Goal: Task Accomplishment & Management: Use online tool/utility

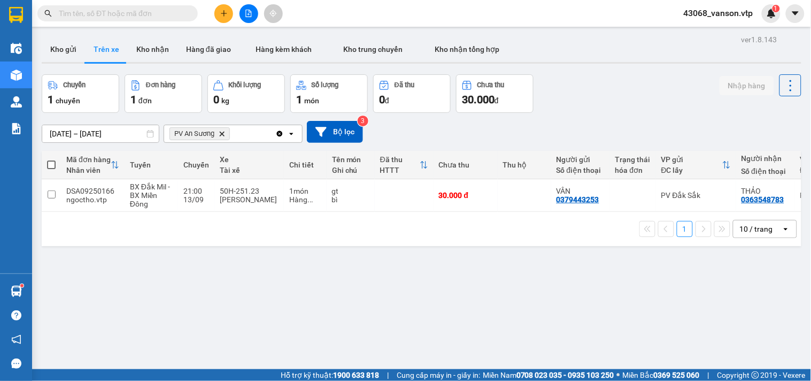
scroll to position [0, 121]
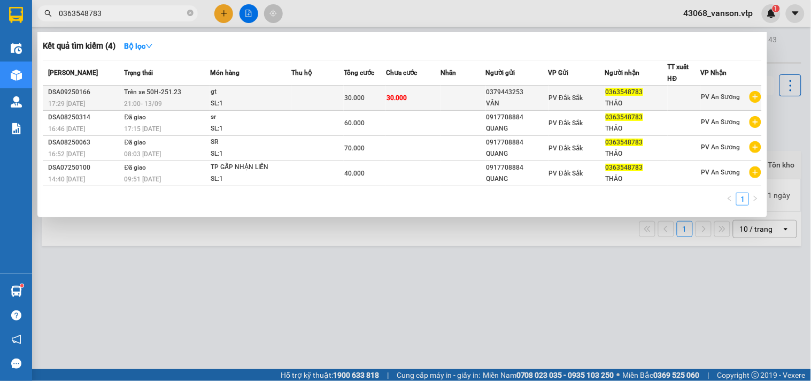
type input "0363548783"
click at [490, 104] on div "VÂN" at bounding box center [516, 103] width 61 height 11
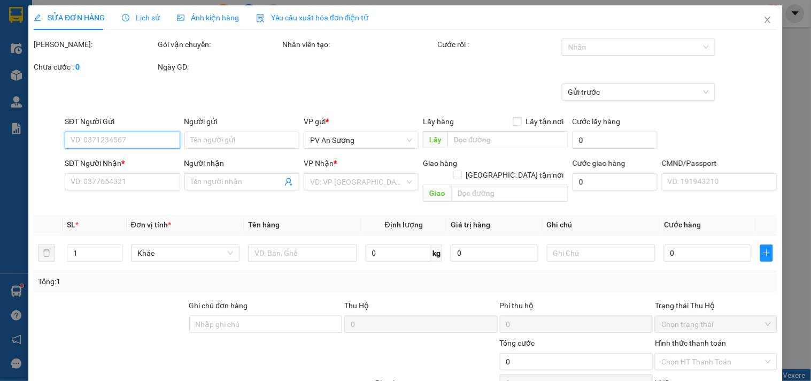
type input "0379443253"
type input "VÂN"
type input "0363548783"
type input "THẢO"
type input "30.000"
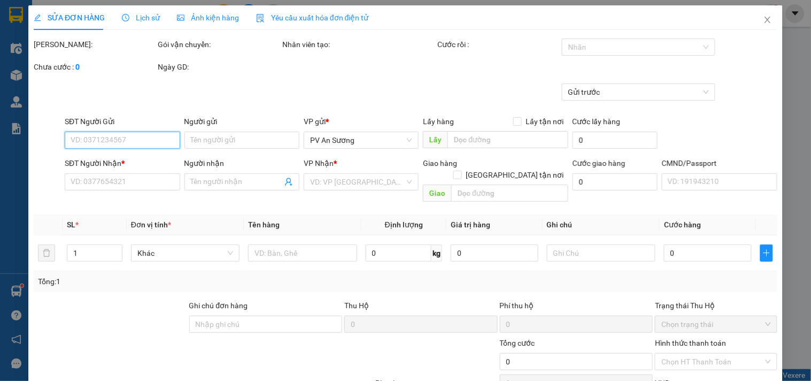
type input "30.000"
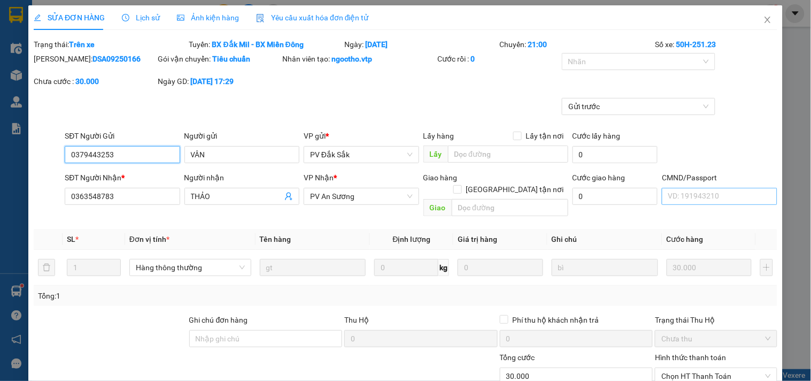
type input "1.500"
click at [765, 17] on span "Close" at bounding box center [768, 20] width 30 height 30
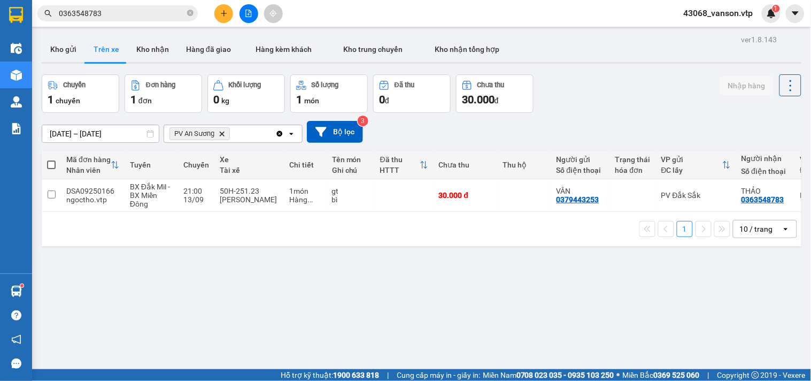
scroll to position [0, 121]
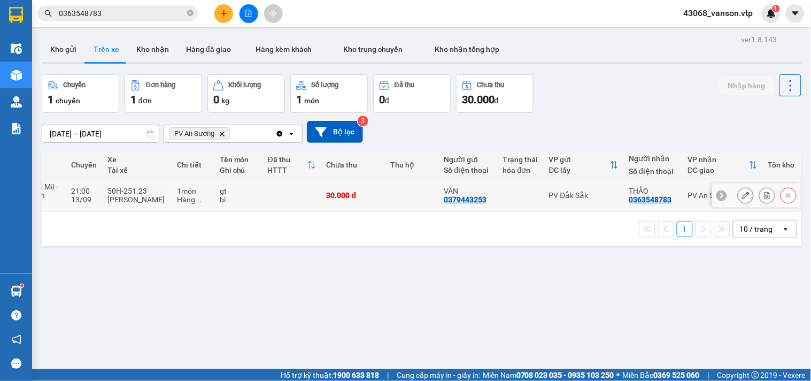
click at [284, 195] on td at bounding box center [291, 195] width 59 height 33
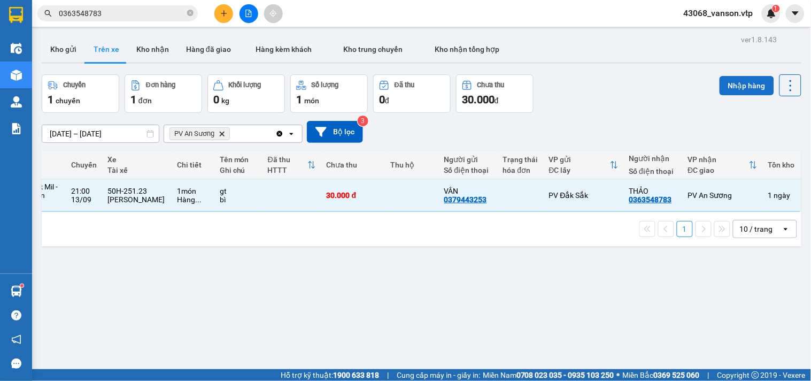
click at [732, 86] on button "Nhập hàng" at bounding box center [746, 85] width 55 height 19
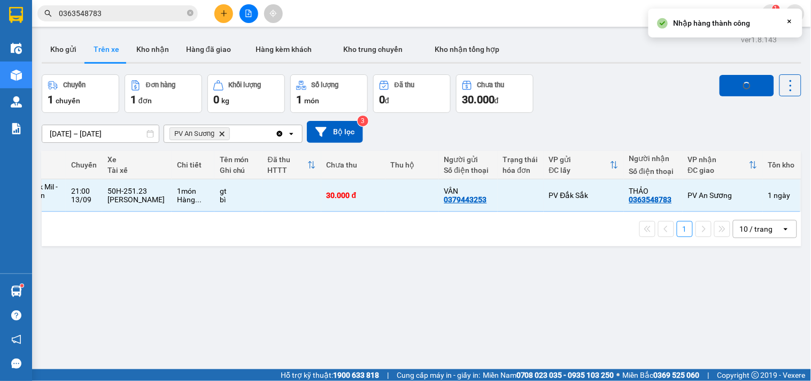
checkbox input "false"
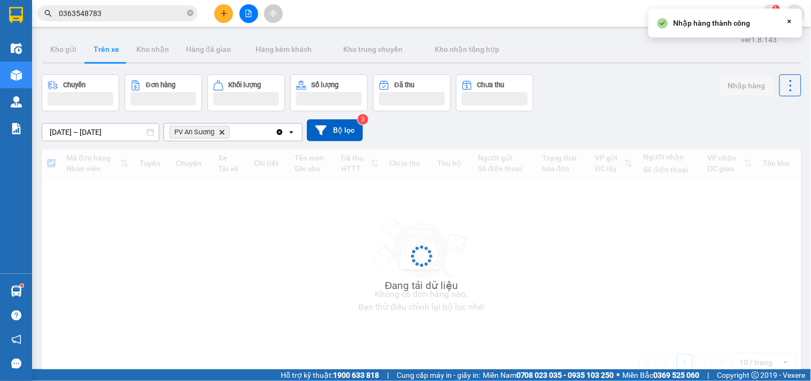
scroll to position [0, 0]
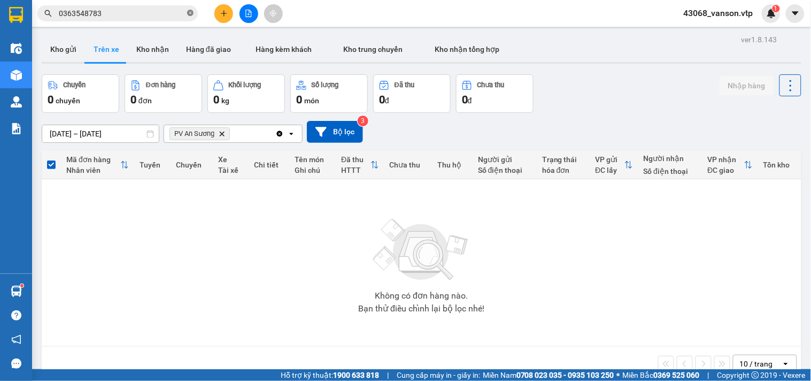
click at [191, 13] on icon "close-circle" at bounding box center [190, 13] width 6 height 6
click at [56, 43] on button "Kho gửi" at bounding box center [63, 49] width 43 height 26
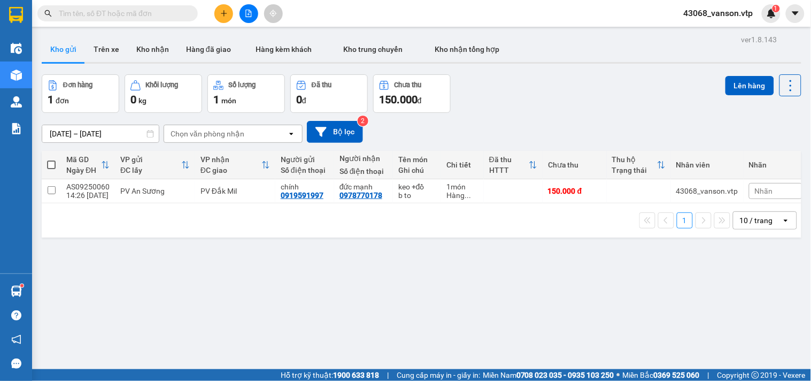
scroll to position [0, 10]
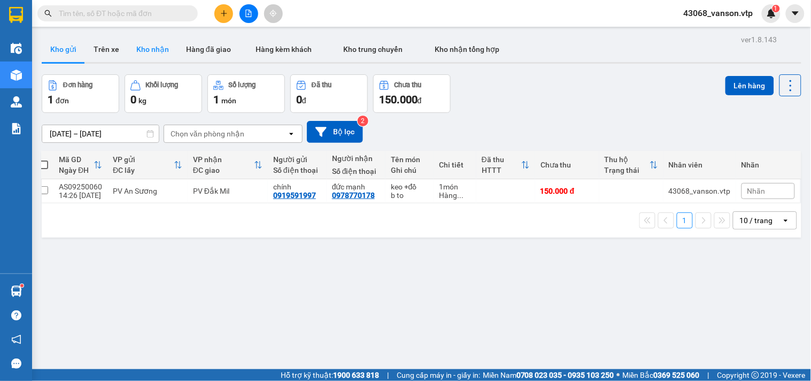
click at [152, 50] on button "Kho nhận" at bounding box center [153, 49] width 50 height 26
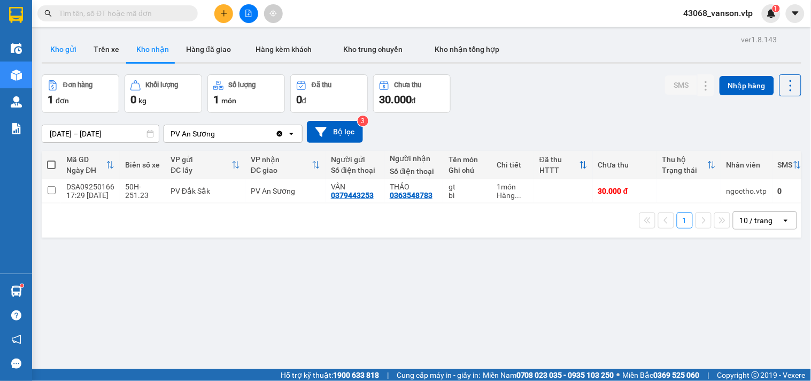
click at [57, 53] on button "Kho gửi" at bounding box center [63, 49] width 43 height 26
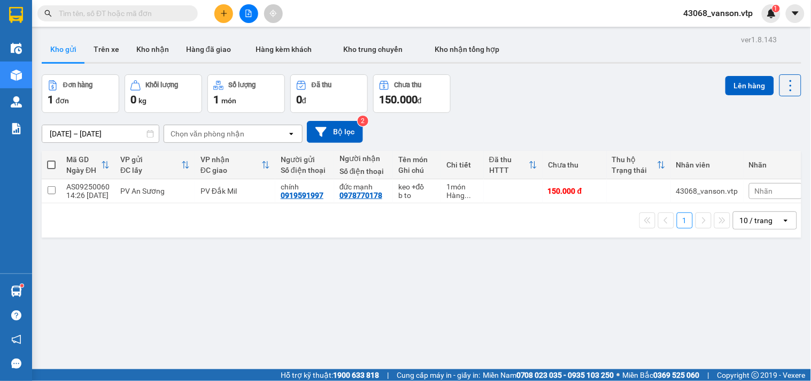
click at [47, 159] on label at bounding box center [51, 164] width 9 height 11
click at [51, 159] on input "checkbox" at bounding box center [51, 159] width 0 height 0
checkbox input "true"
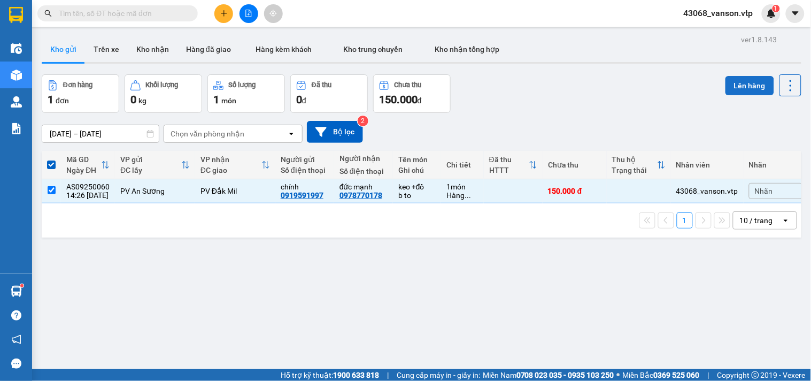
click at [725, 91] on button "Lên hàng" at bounding box center [749, 85] width 49 height 19
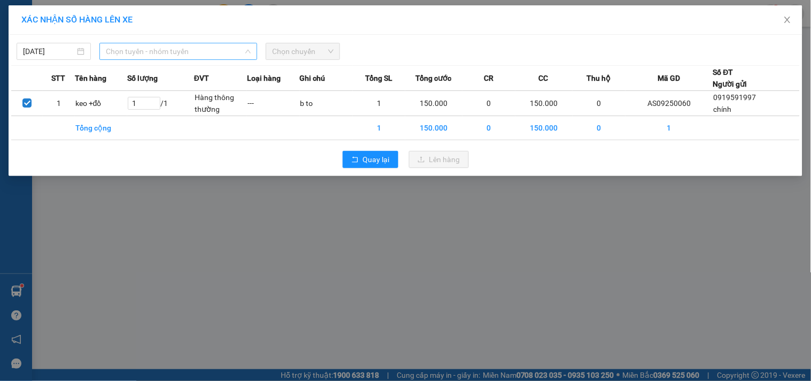
click at [229, 49] on span "Chọn tuyến - nhóm tuyến" at bounding box center [178, 51] width 145 height 16
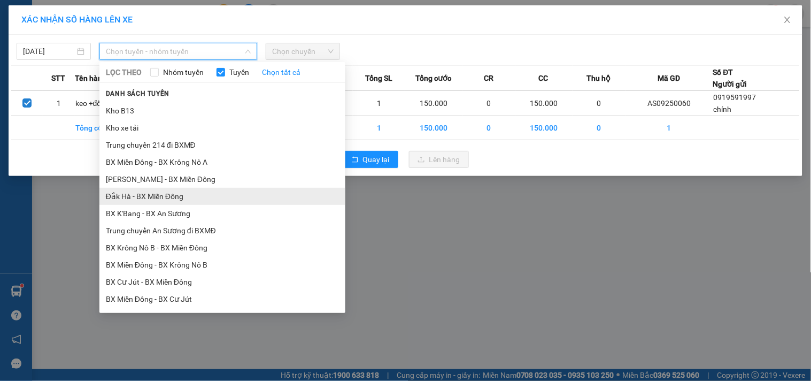
scroll to position [237, 0]
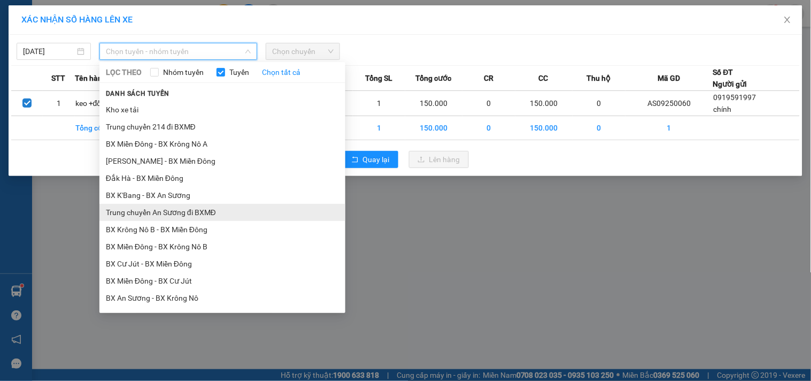
click at [218, 215] on li "Trung chuyển An Sương đi BXMĐ" at bounding box center [222, 212] width 246 height 17
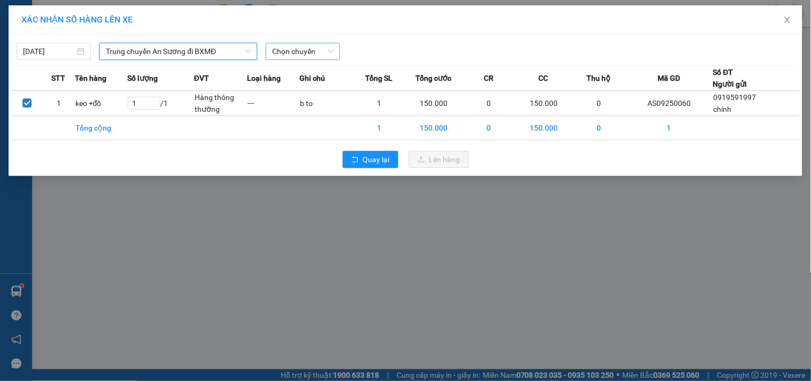
click at [312, 55] on span "Chọn chuyến" at bounding box center [302, 51] width 61 height 16
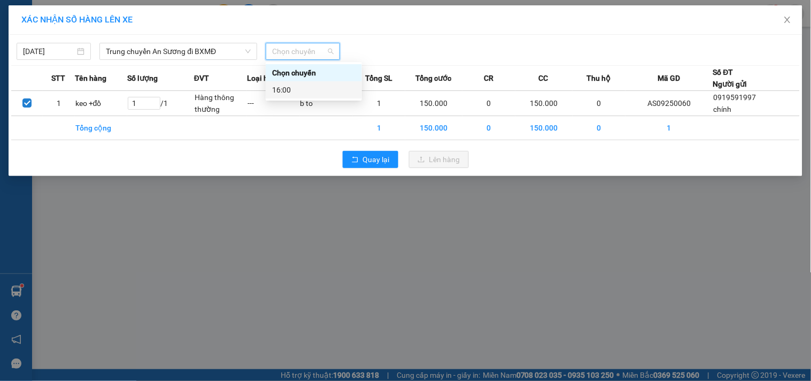
click at [308, 91] on div "16:00" at bounding box center [313, 90] width 83 height 12
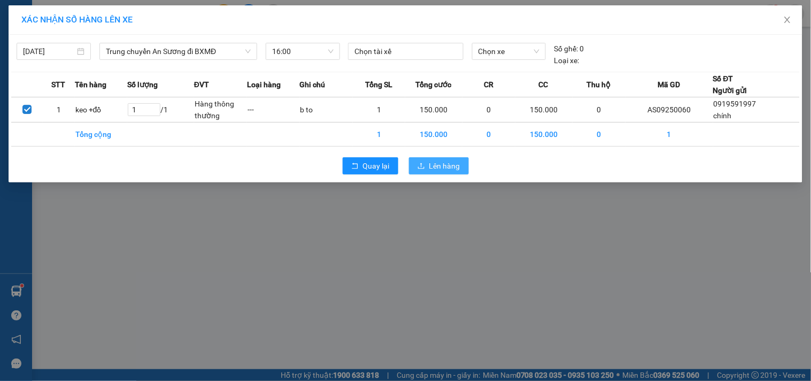
click at [451, 167] on span "Lên hàng" at bounding box center [444, 166] width 31 height 12
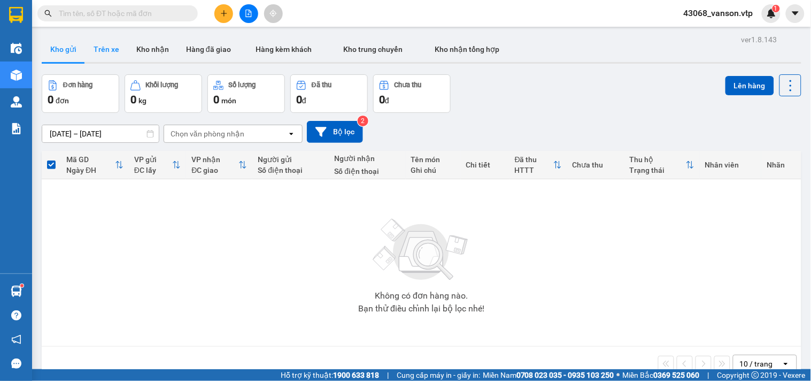
click at [108, 50] on button "Trên xe" at bounding box center [106, 49] width 43 height 26
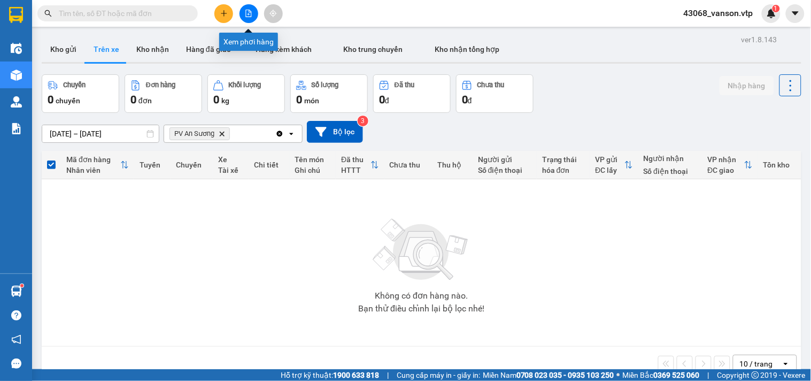
click at [245, 13] on icon "file-add" at bounding box center [248, 13] width 7 height 7
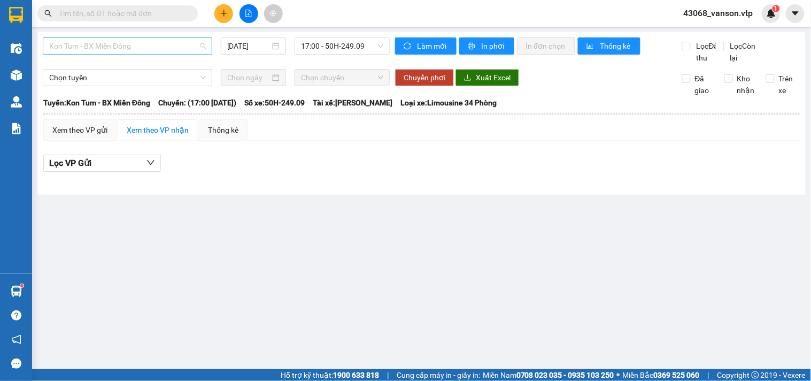
click at [189, 52] on span "Kon Tum - BX Miền Đông" at bounding box center [127, 46] width 157 height 16
click at [265, 141] on div "Xem theo VP gửi Xem theo VP nhận Thống kê" at bounding box center [421, 129] width 756 height 21
click at [170, 86] on span "Chọn tuyến" at bounding box center [127, 77] width 157 height 16
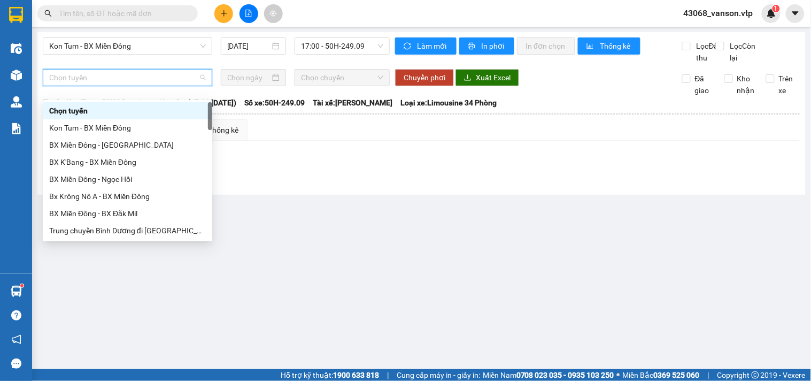
drag, startPoint x: 319, startPoint y: 241, endPoint x: 308, endPoint y: 212, distance: 31.3
click at [319, 237] on main "Kon Tum - BX Miền Đông [DATE] 17:00 - 50H-249.09 Làm mới In phơi In đơn chọn Th…" at bounding box center [405, 184] width 811 height 369
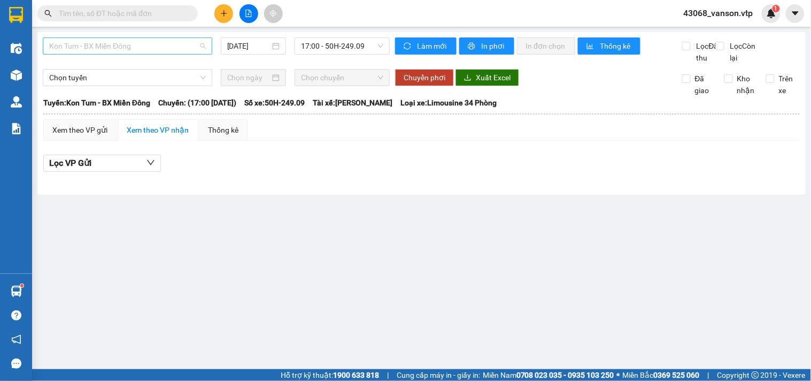
click at [165, 46] on span "Kon Tum - BX Miền Đông" at bounding box center [127, 46] width 157 height 16
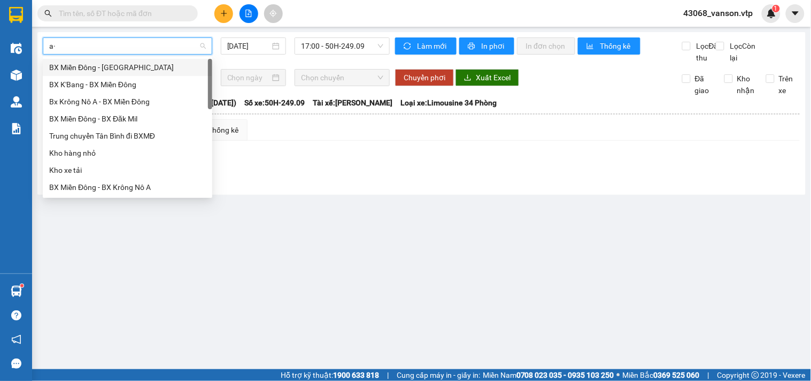
type input "a"
type input "á"
type input "as"
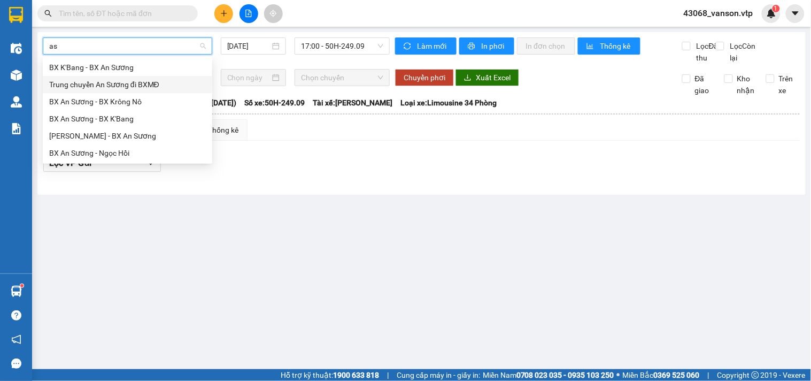
click at [126, 82] on div "Trung chuyển An Sương đi BXMĐ" at bounding box center [127, 85] width 157 height 12
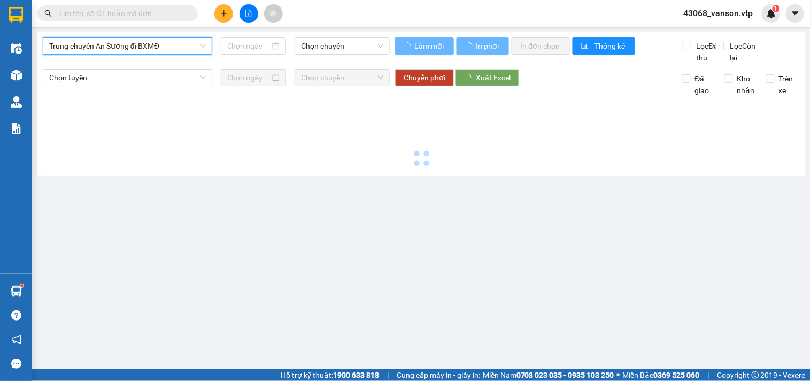
type input "[DATE]"
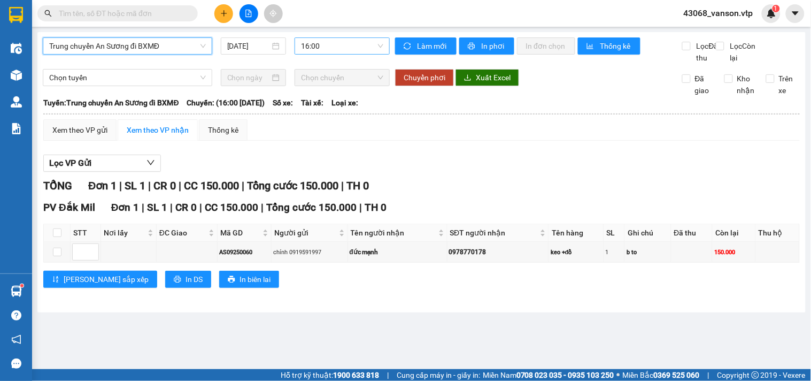
click at [343, 49] on span "16:00" at bounding box center [342, 46] width 82 height 16
click at [418, 167] on div "Lọc VP Gửi" at bounding box center [421, 163] width 756 height 18
click at [485, 50] on span "In phơi" at bounding box center [493, 46] width 25 height 12
